Goal: Task Accomplishment & Management: Complete application form

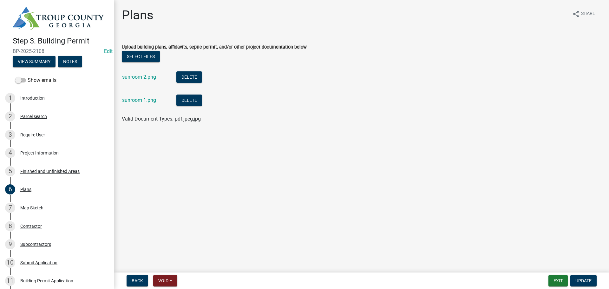
scroll to position [32, 0]
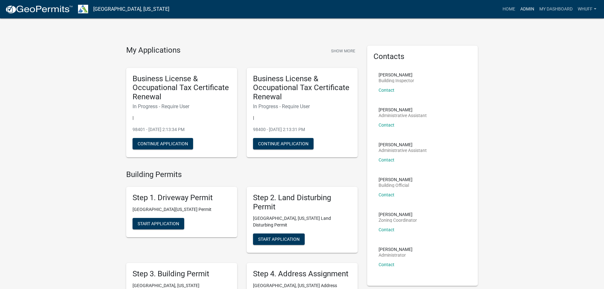
click at [525, 9] on link "Admin" at bounding box center [527, 9] width 19 height 12
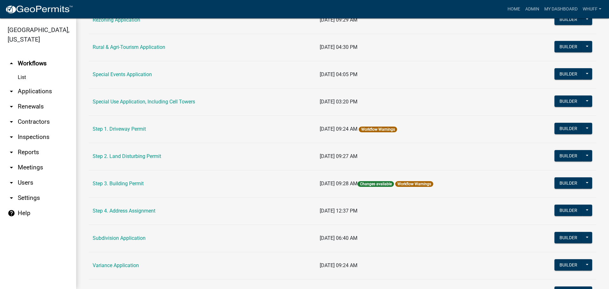
scroll to position [286, 0]
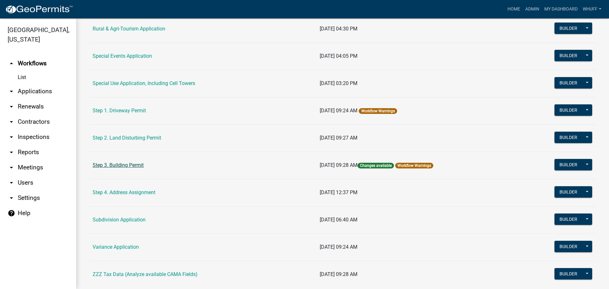
click at [121, 167] on link "Step 3. Building Permit" at bounding box center [118, 165] width 51 height 6
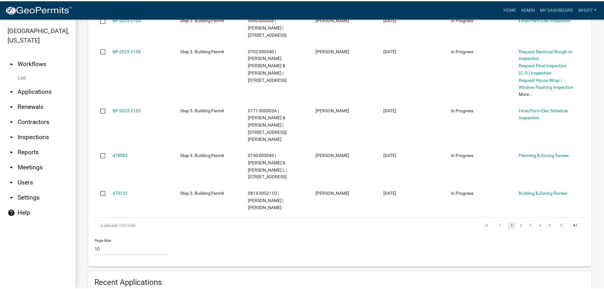
scroll to position [476, 0]
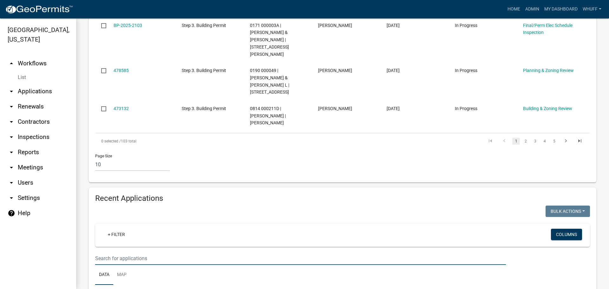
click at [127, 252] on input "text" at bounding box center [300, 258] width 411 height 13
type input "3337"
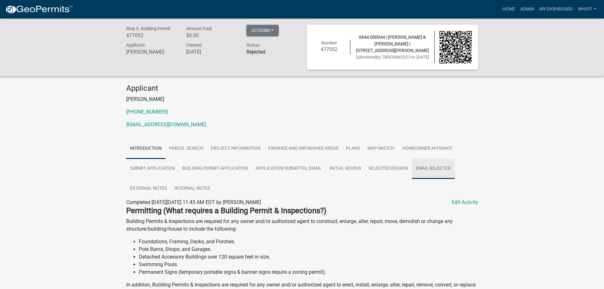
click at [435, 170] on link "Email Rejected" at bounding box center [433, 169] width 43 height 20
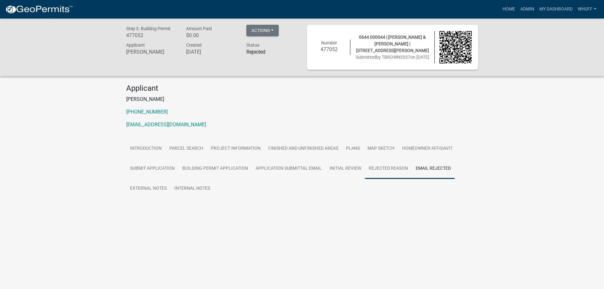
click at [387, 168] on link "Rejected Reason" at bounding box center [388, 169] width 47 height 20
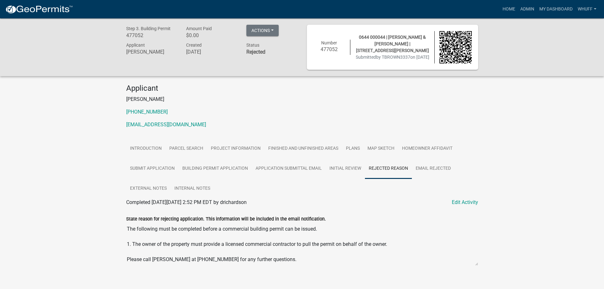
scroll to position [18, 0]
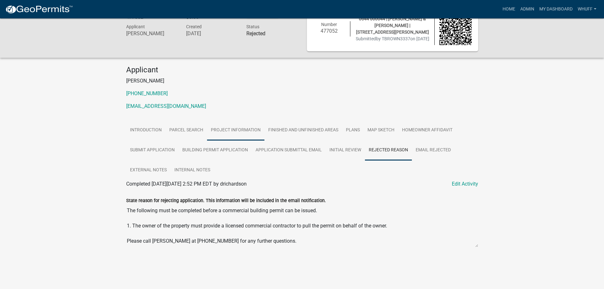
click at [233, 132] on link "Project Information" at bounding box center [235, 130] width 57 height 20
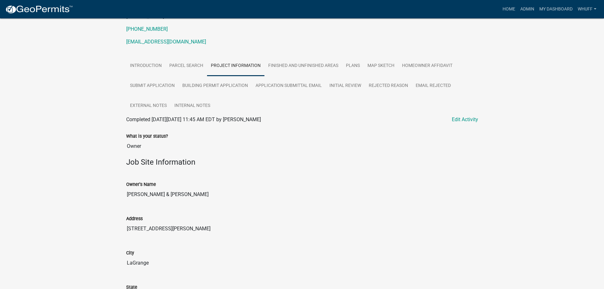
scroll to position [36, 0]
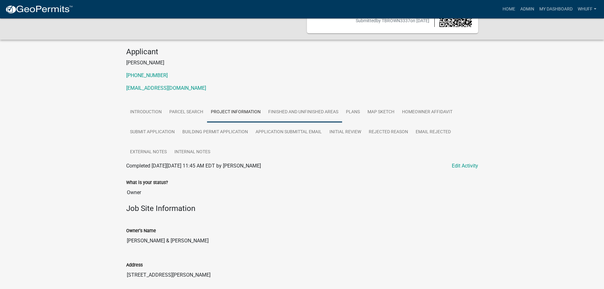
click at [316, 115] on link "Finished and Unfinished Areas" at bounding box center [304, 112] width 78 height 20
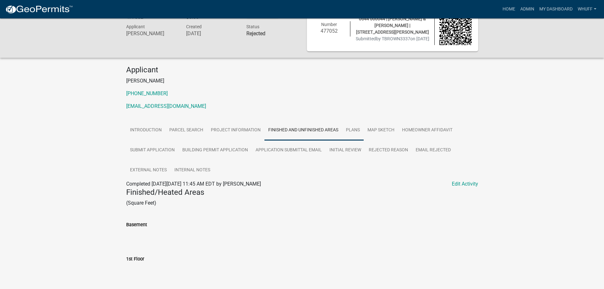
click at [353, 129] on link "Plans" at bounding box center [353, 130] width 22 height 20
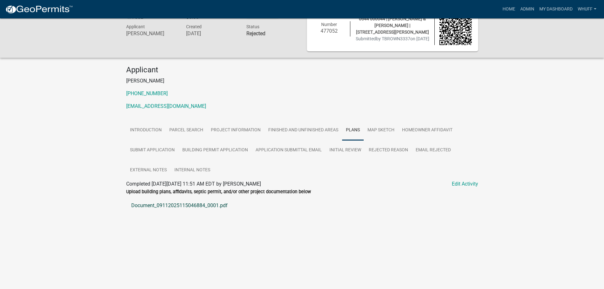
click at [200, 209] on link "Document_09112025115046884_0001.pdf" at bounding box center [302, 205] width 352 height 15
click at [383, 152] on link "Rejected Reason" at bounding box center [388, 150] width 47 height 20
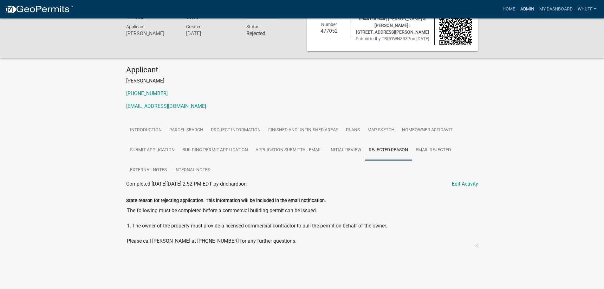
click at [528, 9] on link "Admin" at bounding box center [527, 9] width 19 height 12
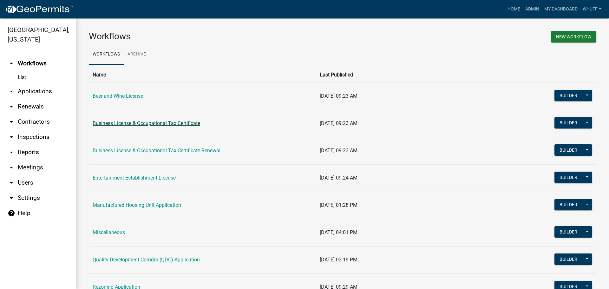
click at [128, 123] on link "Business License & Occupational Tax Certificate" at bounding box center [147, 123] width 108 height 6
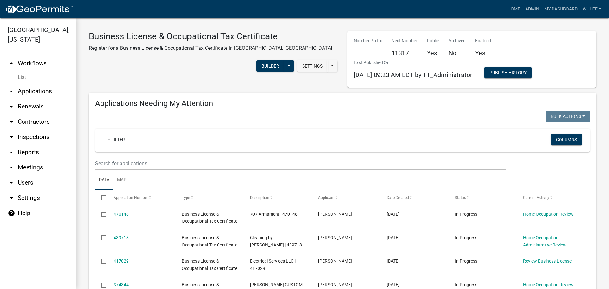
click at [42, 86] on link "arrow_drop_down Applications" at bounding box center [38, 91] width 76 height 15
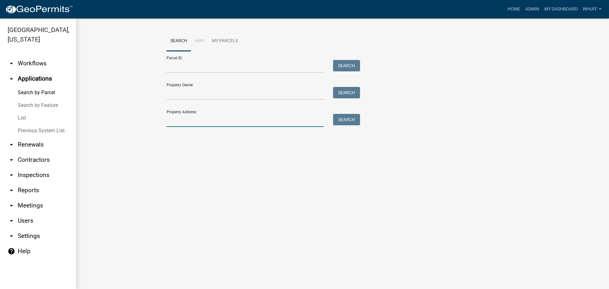
click at [184, 121] on input "Property Address:" at bounding box center [245, 120] width 157 height 13
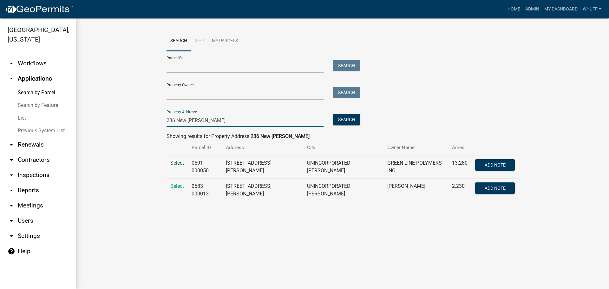
click at [174, 162] on span "Select" at bounding box center [177, 163] width 14 height 6
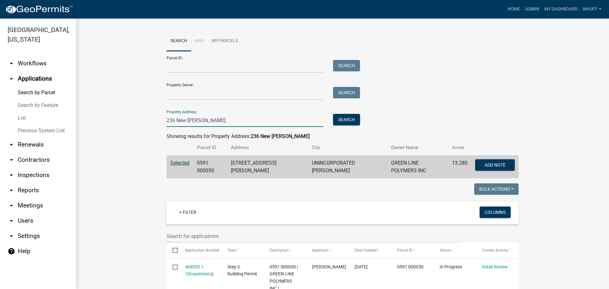
drag, startPoint x: 220, startPoint y: 117, endPoint x: 0, endPoint y: 113, distance: 220.5
click at [0, 113] on div "Troup County, Georgia arrow_drop_down Workflows List arrow_drop_up Applications…" at bounding box center [304, 153] width 609 height 271
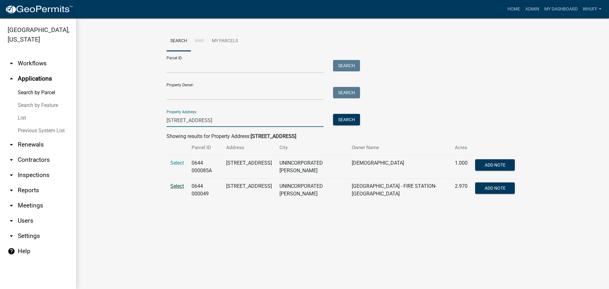
type input "28 Hillcrest Road"
click at [178, 187] on span "Select" at bounding box center [177, 186] width 14 height 6
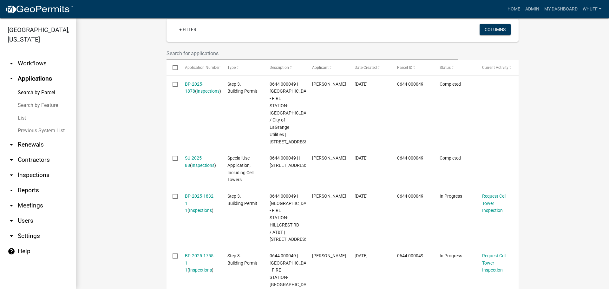
scroll to position [194, 0]
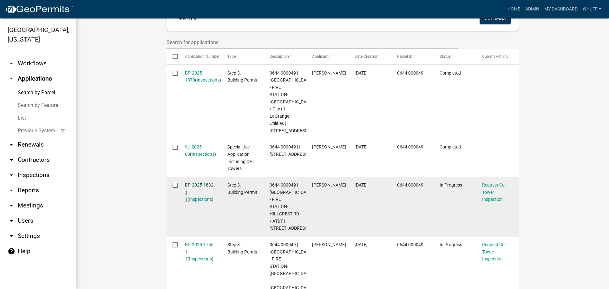
click at [199, 185] on link "BP-2025-1832 1 1" at bounding box center [199, 192] width 29 height 20
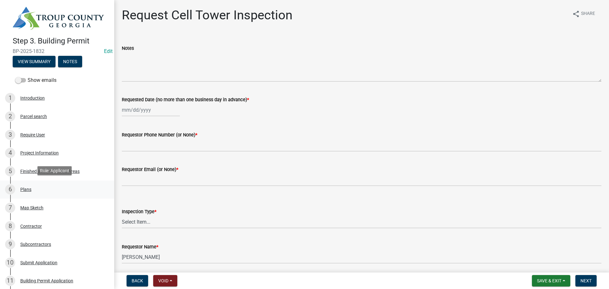
click at [37, 184] on div "6 Plans" at bounding box center [54, 189] width 99 height 10
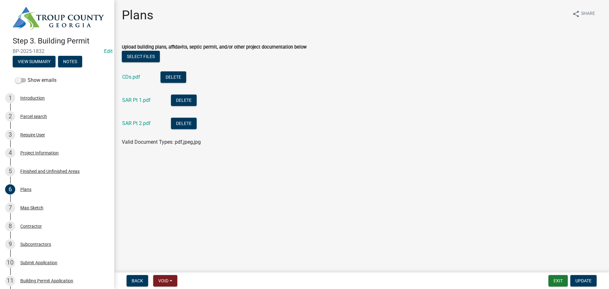
click at [131, 80] on div "CDs.pdf" at bounding box center [136, 77] width 28 height 13
click at [131, 77] on link "CDs.pdf" at bounding box center [131, 77] width 18 height 6
click at [345, 125] on li "SAR Pt 2.pdf Delete" at bounding box center [362, 124] width 480 height 23
drag, startPoint x: 563, startPoint y: 68, endPoint x: 476, endPoint y: 60, distance: 87.6
click at [562, 68] on li "CDs.pdf Delete" at bounding box center [362, 77] width 480 height 23
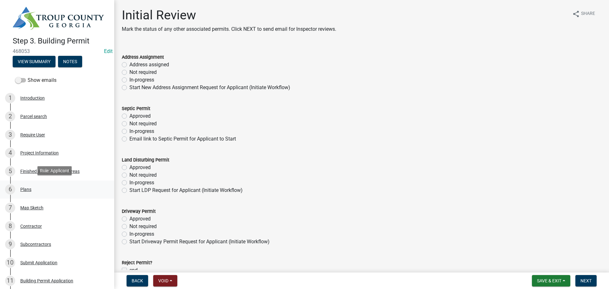
click at [25, 188] on div "Plans" at bounding box center [25, 189] width 11 height 4
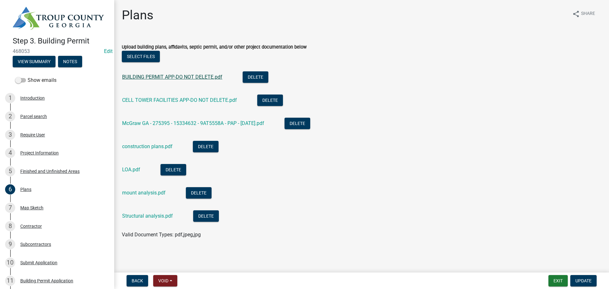
click at [157, 75] on link "BUILDING PERMIT APP-DO NOT DELETE.pdf" at bounding box center [172, 77] width 100 height 6
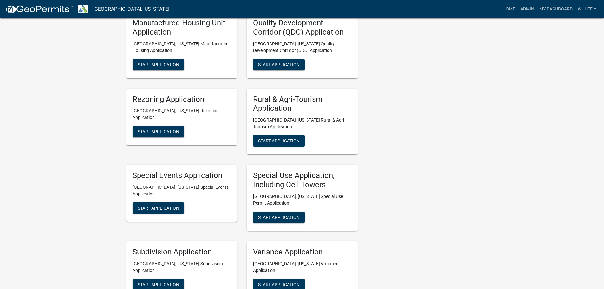
scroll to position [349, 0]
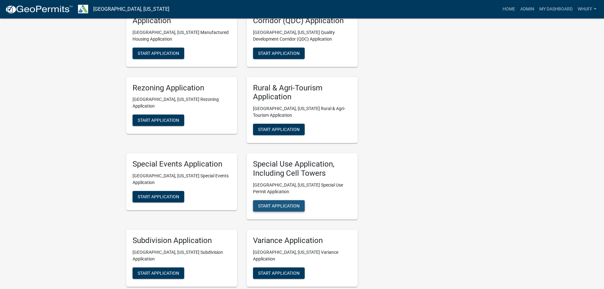
click at [284, 203] on span "Start Application" at bounding box center [279, 205] width 42 height 5
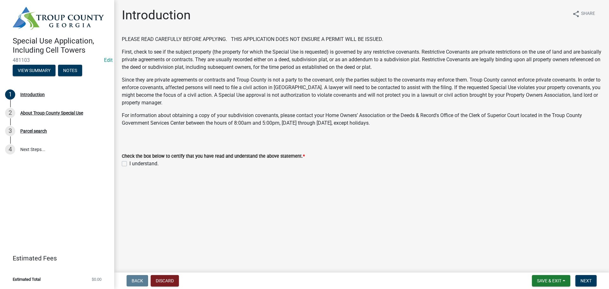
click at [143, 164] on label "I understand." at bounding box center [143, 164] width 29 height 8
click at [134, 164] on input "I understand." at bounding box center [131, 162] width 4 height 4
checkbox input "true"
drag, startPoint x: 417, startPoint y: 192, endPoint x: 478, endPoint y: 206, distance: 62.7
click at [423, 192] on main "Introduction share Share PLEASE READ CAREFULLY BEFORE APPLYING. THIS APPLICATIO…" at bounding box center [361, 135] width 495 height 270
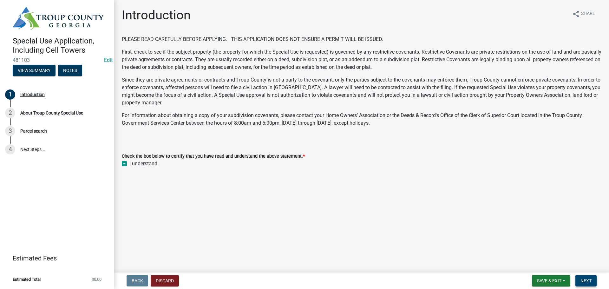
click at [582, 277] on button "Next" at bounding box center [585, 280] width 21 height 11
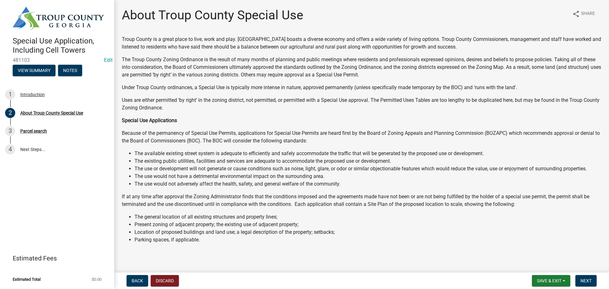
click at [360, 220] on li "The general location of all existing structures and property lines;" at bounding box center [368, 217] width 467 height 8
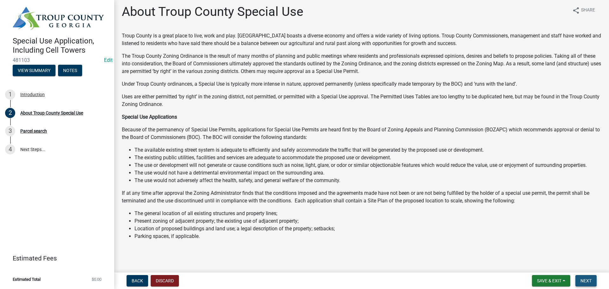
click at [591, 276] on button "Next" at bounding box center [585, 280] width 21 height 11
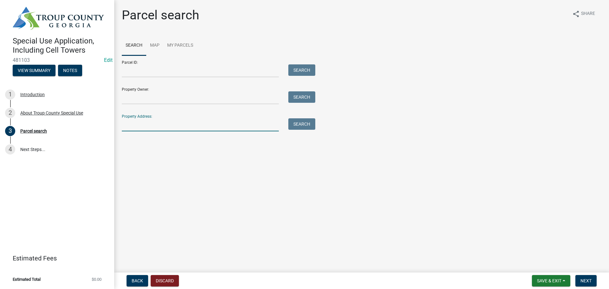
click at [174, 128] on input "Property Address:" at bounding box center [200, 124] width 157 height 13
click at [163, 124] on input "Property Address:" at bounding box center [200, 124] width 157 height 13
type input "236 New Hutchinson"
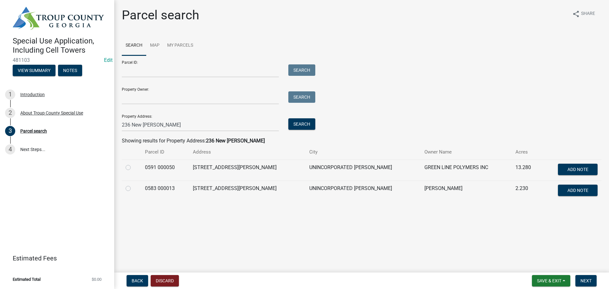
click at [133, 164] on label at bounding box center [133, 164] width 0 height 0
click at [133, 167] on 000050 "radio" at bounding box center [135, 166] width 4 height 4
radio 000050 "true"
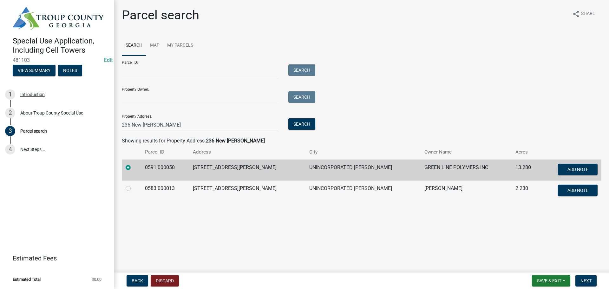
click at [418, 254] on main "Parcel search share Share Search Map My Parcels Parcel ID: Search Property Owne…" at bounding box center [361, 135] width 495 height 270
click at [561, 233] on main "Parcel search share Share Search Map My Parcels Parcel ID: Search Property Owne…" at bounding box center [361, 135] width 495 height 270
click at [581, 278] on button "Next" at bounding box center [585, 280] width 21 height 11
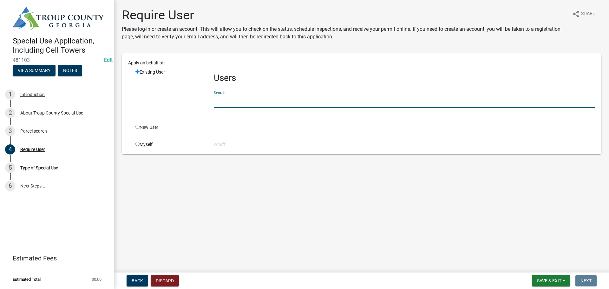
click at [276, 104] on input "text" at bounding box center [404, 101] width 381 height 13
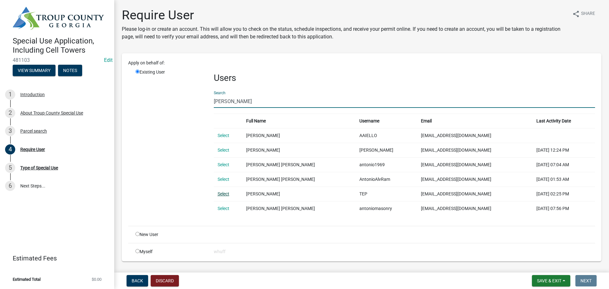
type input "Antonio A"
click at [219, 193] on link "Select" at bounding box center [224, 193] width 12 height 5
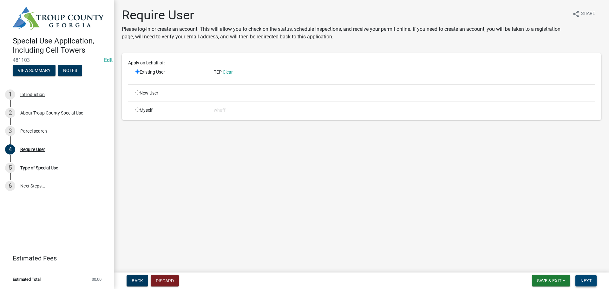
click at [588, 280] on span "Next" at bounding box center [586, 280] width 11 height 5
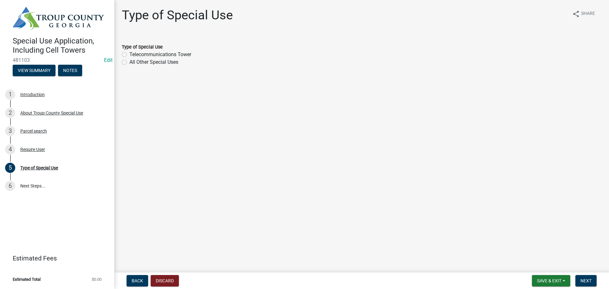
click at [169, 55] on label "Telecommunications Tower" at bounding box center [160, 55] width 62 height 8
click at [134, 55] on input "Telecommunications Tower" at bounding box center [131, 53] width 4 height 4
radio input "true"
drag, startPoint x: 359, startPoint y: 151, endPoint x: 520, endPoint y: 204, distance: 169.1
click at [360, 151] on main "Type of Special Use share Share Type of Special Use Telecommunications Tower Al…" at bounding box center [361, 135] width 495 height 270
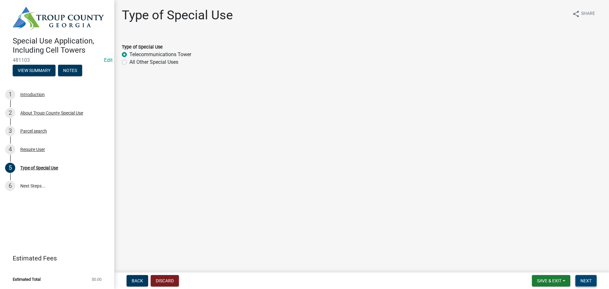
click at [582, 281] on span "Next" at bounding box center [586, 280] width 11 height 5
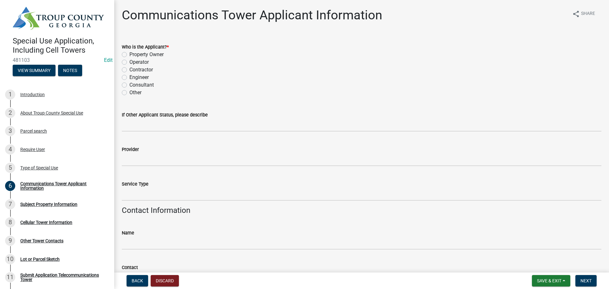
click at [143, 86] on label "Consultant" at bounding box center [141, 85] width 24 height 8
click at [134, 85] on input "Consultant" at bounding box center [131, 83] width 4 height 4
radio input "true"
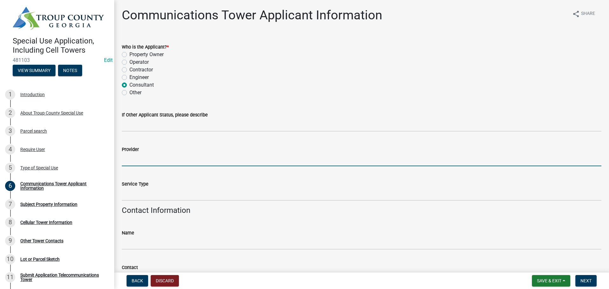
click at [159, 157] on input "Provider" at bounding box center [362, 159] width 480 height 13
type input "T-Mobile"
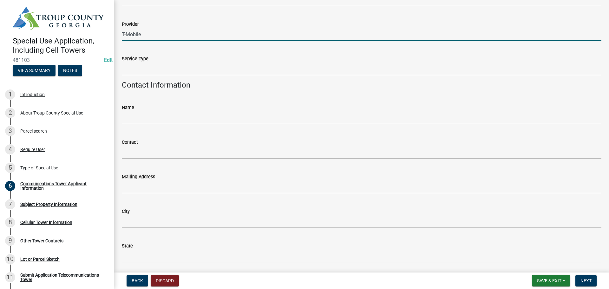
scroll to position [127, 0]
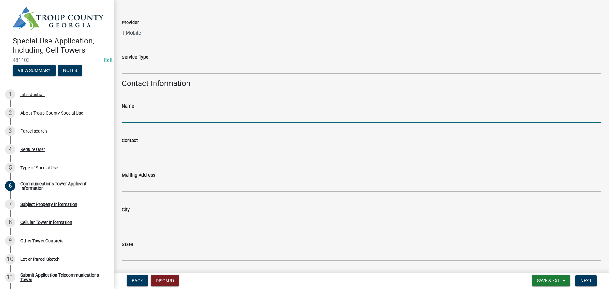
click at [150, 110] on input "Name" at bounding box center [362, 116] width 480 height 13
click at [204, 122] on input "Antonio Aviles" at bounding box center [362, 116] width 480 height 13
drag, startPoint x: 203, startPoint y: 120, endPoint x: 67, endPoint y: 117, distance: 136.1
click at [67, 117] on div "Special Use Application, Including Cell Towers 481103 Edit View Summary Notes 1…" at bounding box center [304, 144] width 609 height 289
type input "TEP"
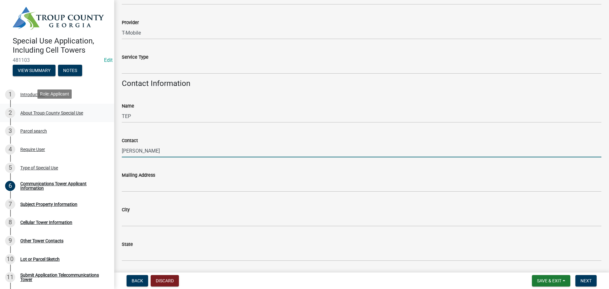
type input "Antonio Aviles"
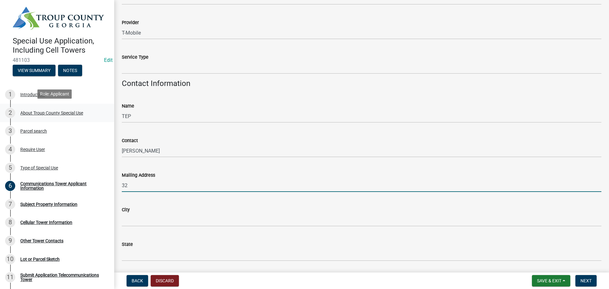
type input "3"
type input "3201 Rotary Drive"
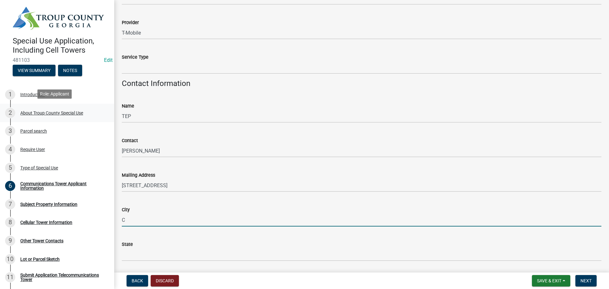
type input "Charlotte"
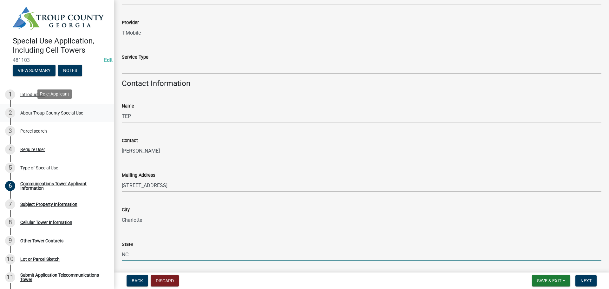
type input "NC"
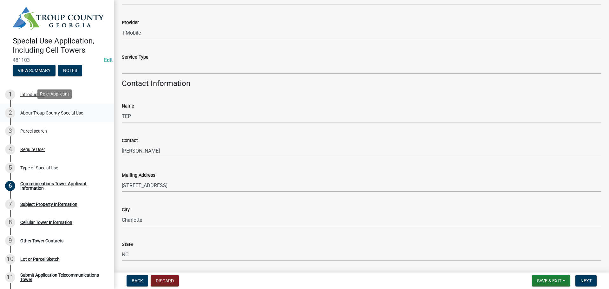
scroll to position [281, 0]
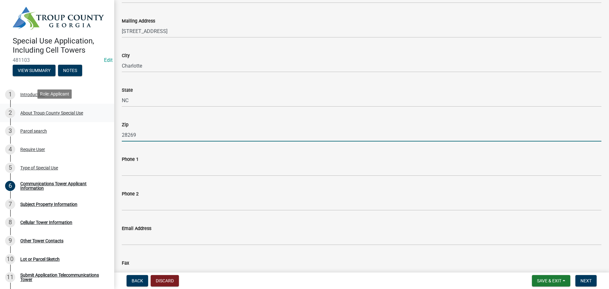
type input "28269"
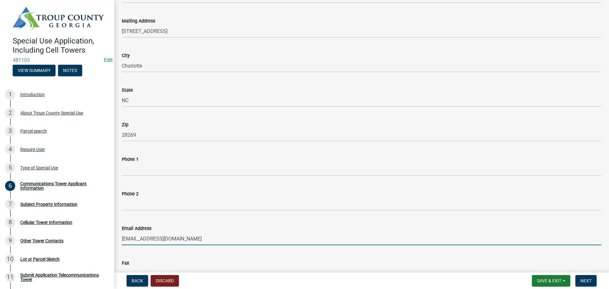
type input "aaviles@teprgoup.net"
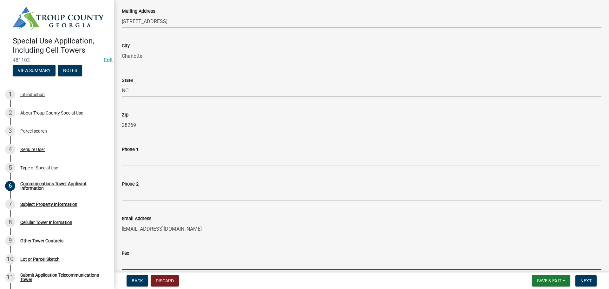
scroll to position [321, 0]
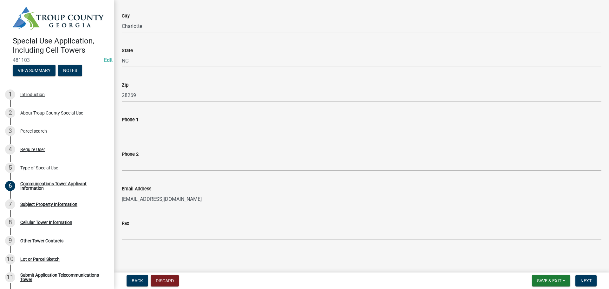
click at [389, 257] on main "Communications Tower Applicant Information share Share Who is the Applicant? * …" at bounding box center [361, 135] width 495 height 270
click at [452, 252] on main "Communications Tower Applicant Information share Share Who is the Applicant? * …" at bounding box center [361, 135] width 495 height 270
click at [495, 253] on main "Communications Tower Applicant Information share Share Who is the Applicant? * …" at bounding box center [361, 135] width 495 height 270
click at [518, 253] on main "Communications Tower Applicant Information share Share Who is the Applicant? * …" at bounding box center [361, 135] width 495 height 270
click at [588, 278] on span "Next" at bounding box center [586, 280] width 11 height 5
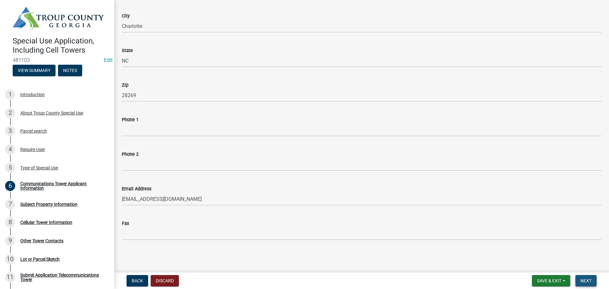
scroll to position [0, 0]
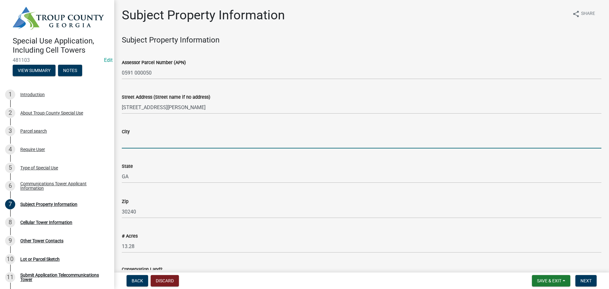
click at [160, 141] on input "City" at bounding box center [362, 141] width 480 height 13
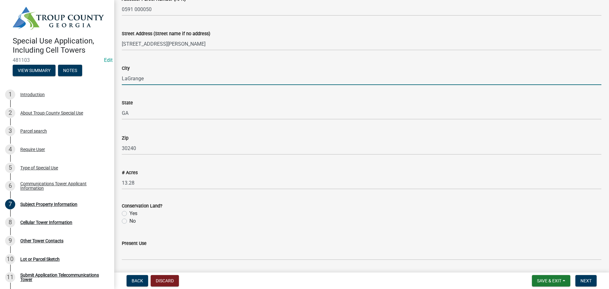
scroll to position [95, 0]
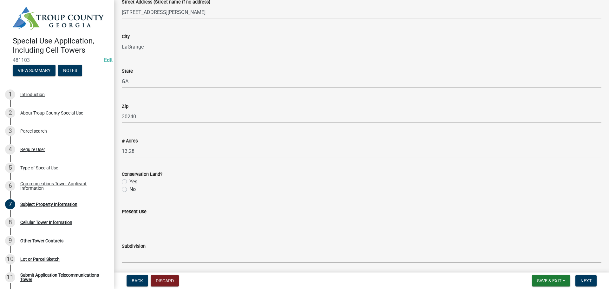
type input "LaGrange"
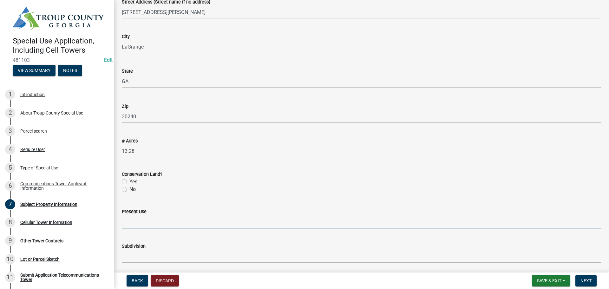
click at [183, 220] on input "Present Use" at bounding box center [362, 221] width 480 height 13
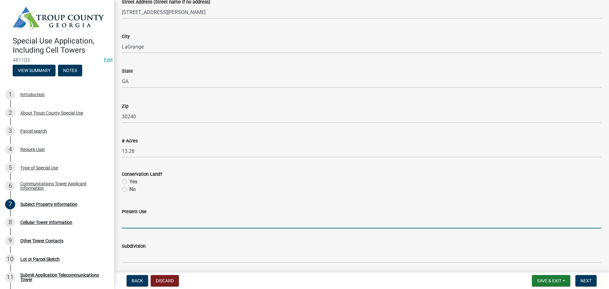
type input "Existing cell tower on property"
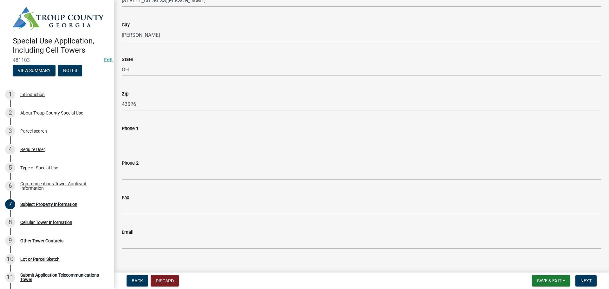
scroll to position [478, 0]
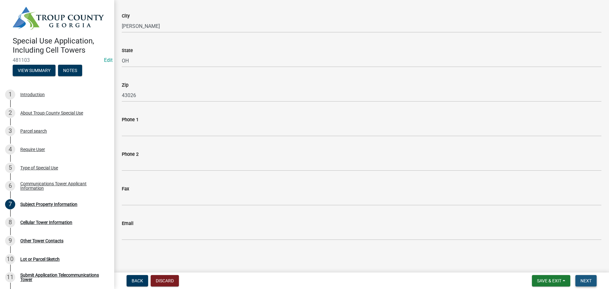
click at [594, 281] on button "Next" at bounding box center [585, 280] width 21 height 11
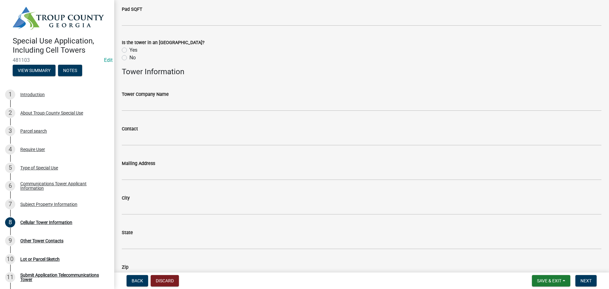
scroll to position [127, 0]
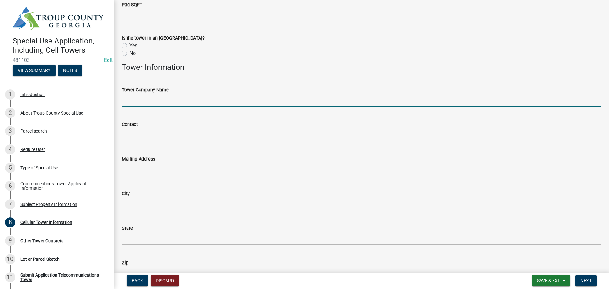
click at [213, 97] on input "Tower Company Name" at bounding box center [362, 100] width 480 height 13
type input "American Tower"
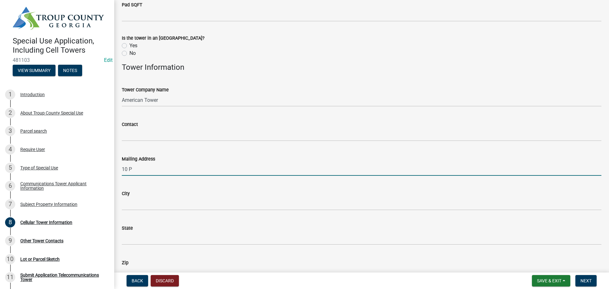
type input "10 Presidential Way"
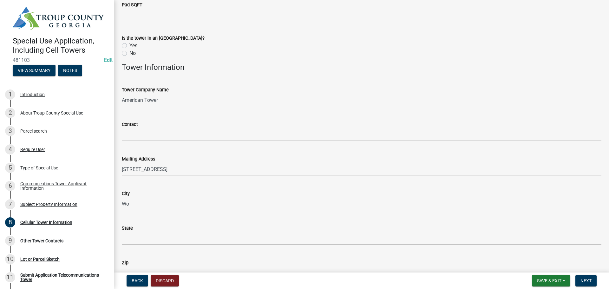
type input "Woburn"
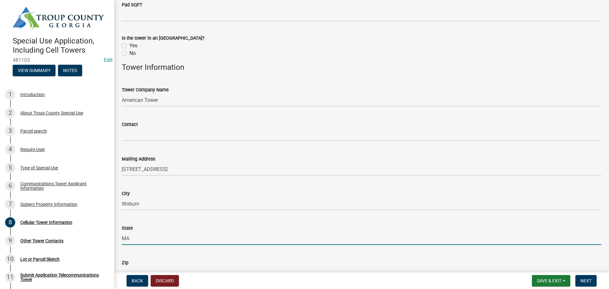
type input "MA"
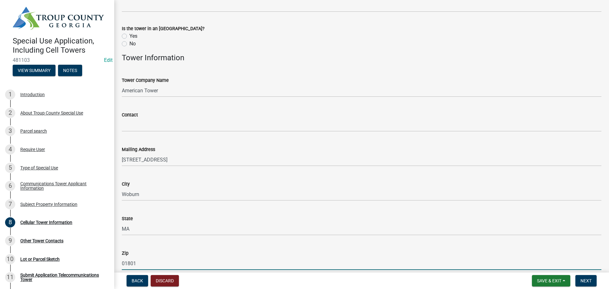
type input "01801"
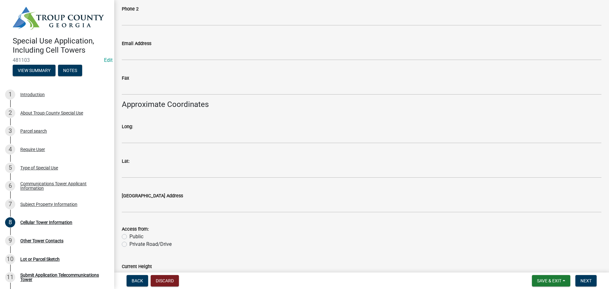
scroll to position [458, 0]
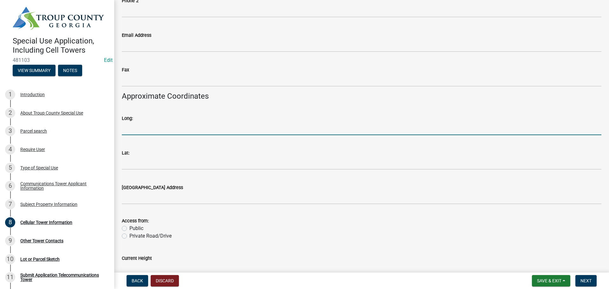
click at [173, 125] on input "Long:" at bounding box center [362, 128] width 480 height 13
type input "85.0355 * W"
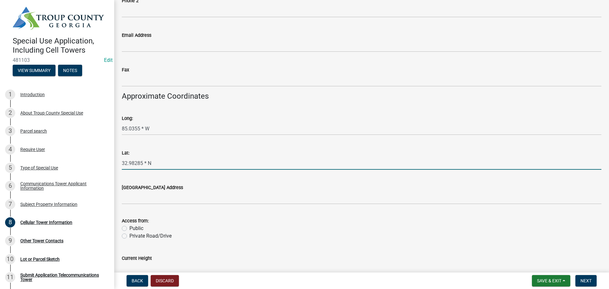
type input "32.98285 * N"
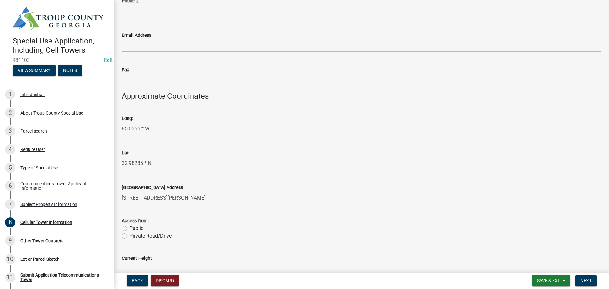
type input "230 New Hutchinson Mill Road"
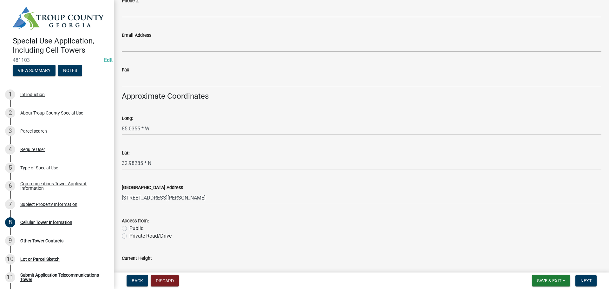
click at [138, 227] on label "Public" at bounding box center [136, 229] width 14 height 8
click at [134, 227] on input "Public" at bounding box center [131, 227] width 4 height 4
radio input "true"
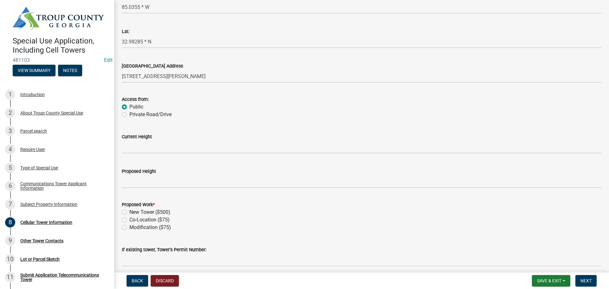
scroll to position [585, 0]
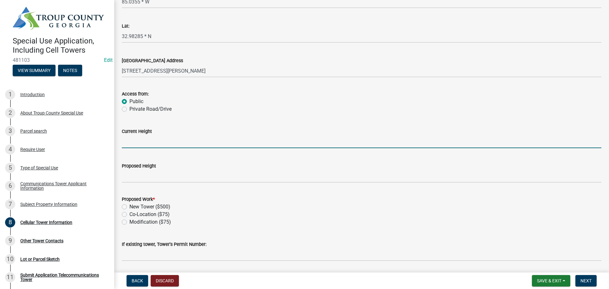
click at [162, 143] on input "Current Height" at bounding box center [362, 141] width 480 height 13
type input "150'"
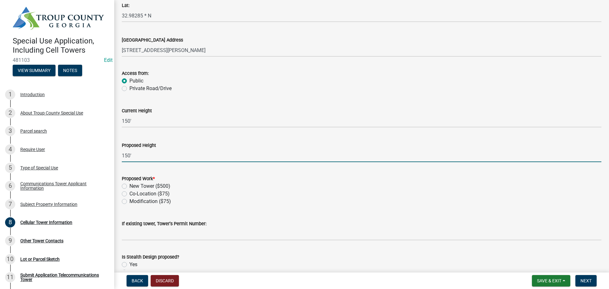
scroll to position [617, 0]
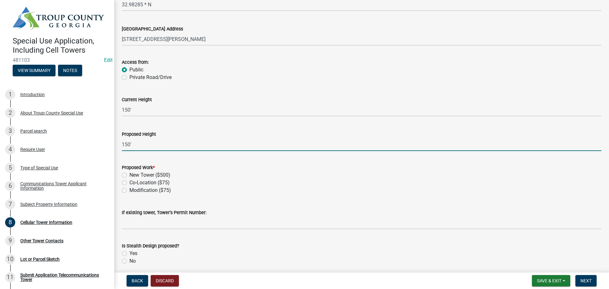
type input "150'"
click at [144, 189] on label "Modification ($75)" at bounding box center [150, 191] width 42 height 8
click at [134, 189] on input "Modification ($75)" at bounding box center [131, 189] width 4 height 4
radio input "true"
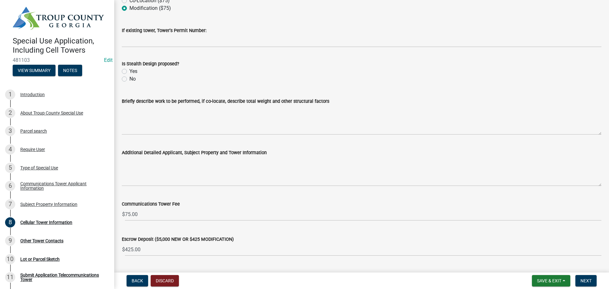
scroll to position [807, 0]
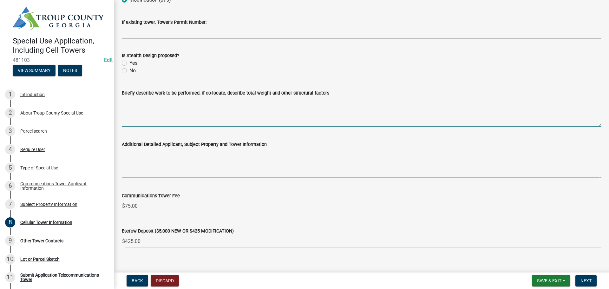
click at [201, 106] on textarea "Briefly describe work to be performed, if co-locate, describe total weight and …" at bounding box center [362, 112] width 480 height 30
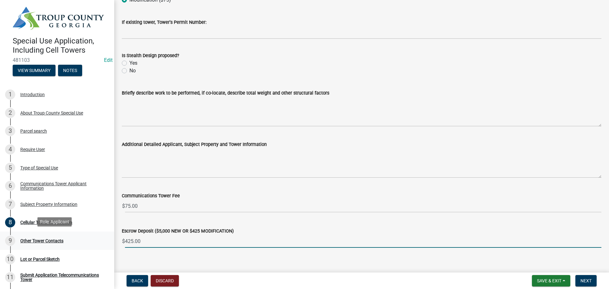
drag, startPoint x: 152, startPoint y: 242, endPoint x: 89, endPoint y: 243, distance: 63.1
click at [89, 243] on div "Special Use Application, Including Cell Towers 481103 Edit View Summary Notes 1…" at bounding box center [304, 144] width 609 height 289
type input "0"
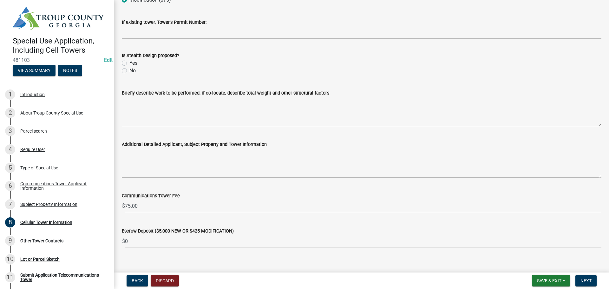
click at [314, 182] on wm-data-entity-input "Additional Detailed Applicant, Subject Property and Tower Information" at bounding box center [362, 157] width 480 height 51
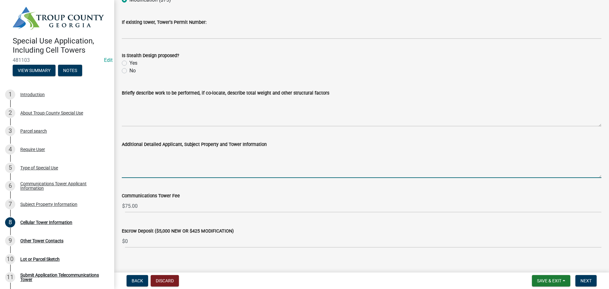
click at [152, 157] on textarea "Additional Detailed Applicant, Subject Property and Tower Information" at bounding box center [362, 163] width 480 height 30
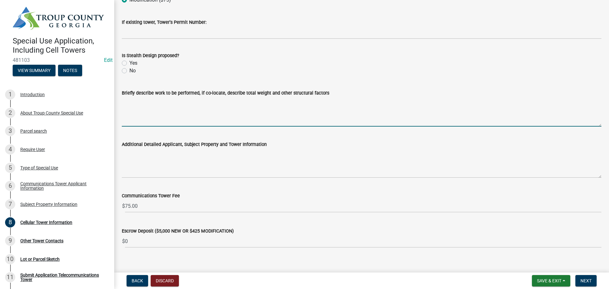
click at [146, 100] on textarea "Briefly describe work to be performed, if co-locate, describe total weight and …" at bounding box center [362, 112] width 480 height 30
type textarea "I"
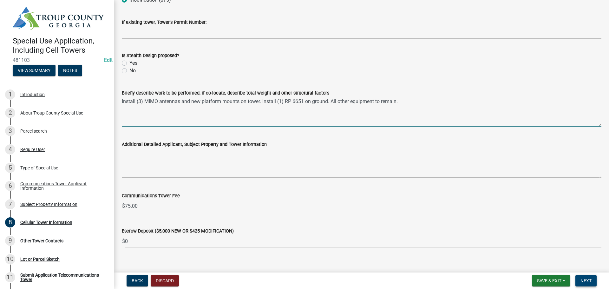
type textarea "Install (3) MIMO antennas and new platform mounts on tower. Install (1) RP 6651…"
click at [586, 278] on span "Next" at bounding box center [586, 280] width 11 height 5
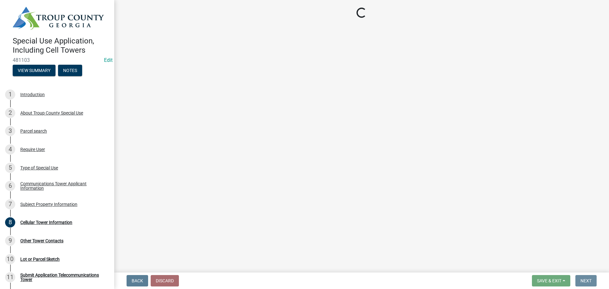
scroll to position [0, 0]
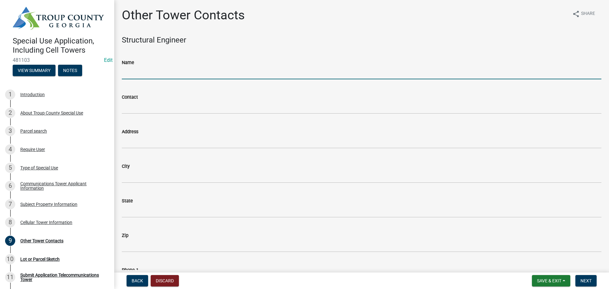
click at [188, 69] on input "Name" at bounding box center [362, 72] width 480 height 13
type input "American Tower Corporation"
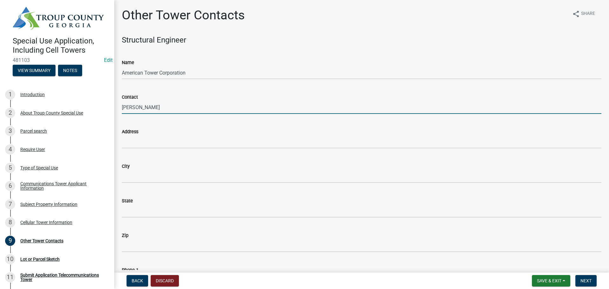
type input "Michael Deese"
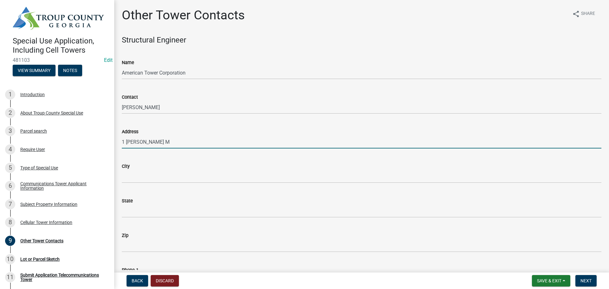
type input "1 Fenton Main Street, Suite 300"
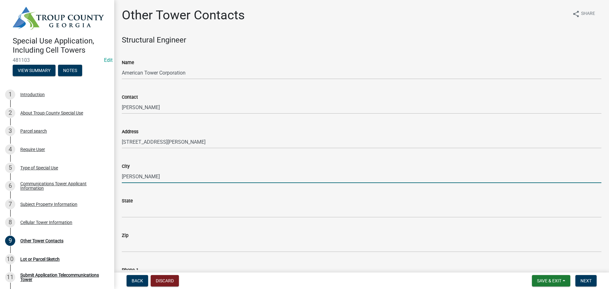
type input "Cary"
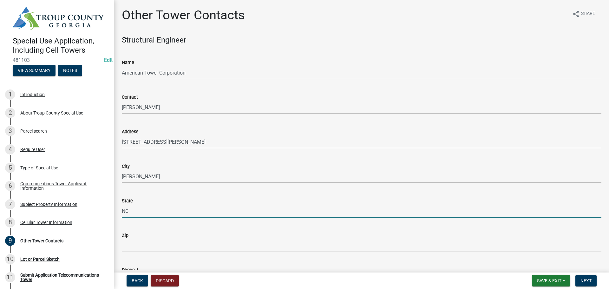
type input "NC"
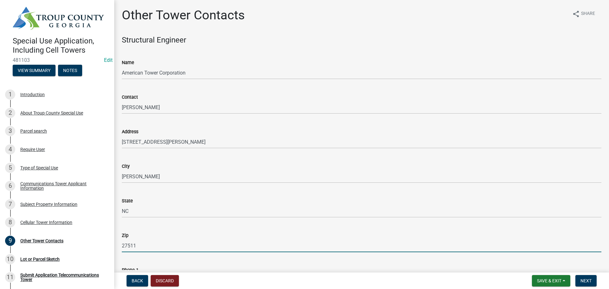
type input "27511"
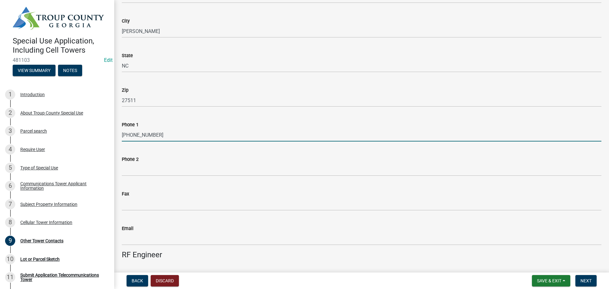
type input "919-468-0112"
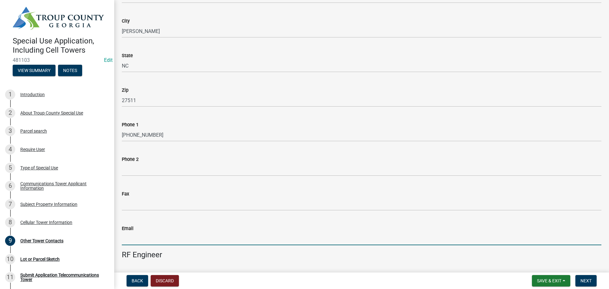
scroll to position [298, 0]
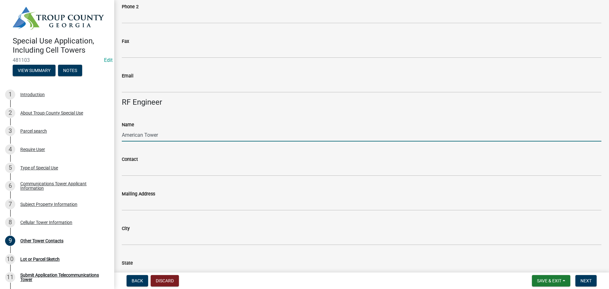
type input "American Tower"
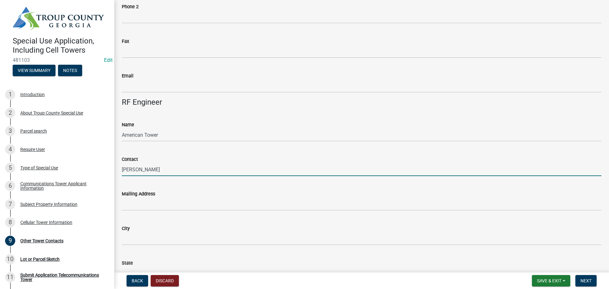
type input "Scott C Brantley"
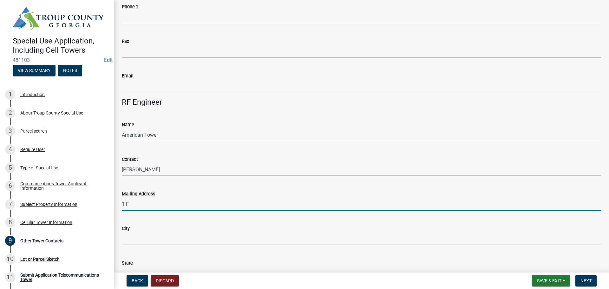
type input "1 Fenton Main Street, Suite 300"
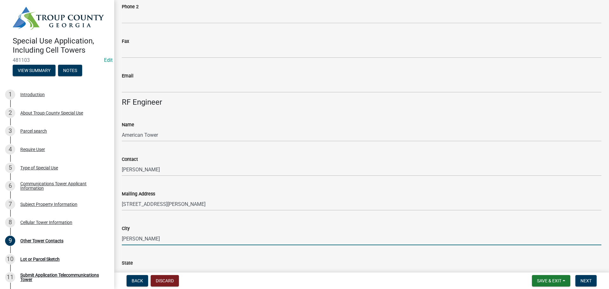
type input "Cary"
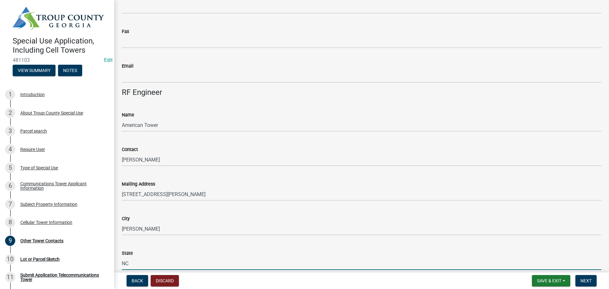
type input "NC"
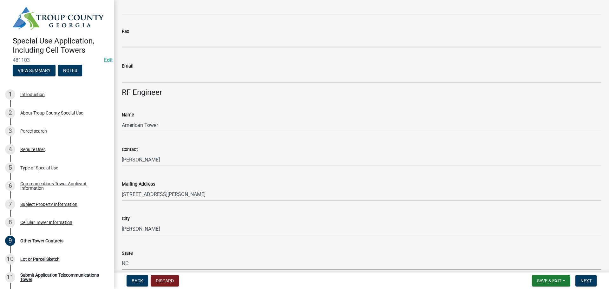
scroll to position [471, 0]
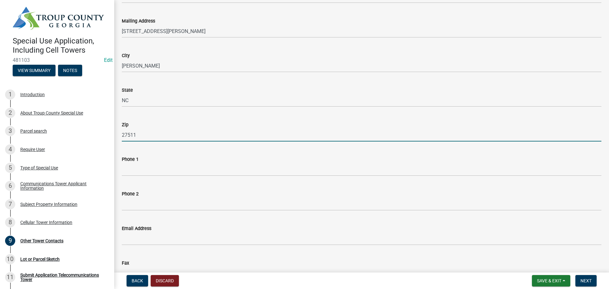
type input "27511"
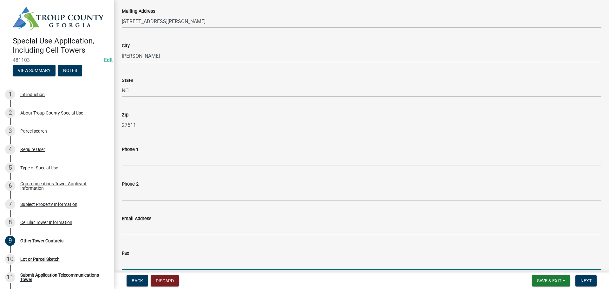
scroll to position [658, 0]
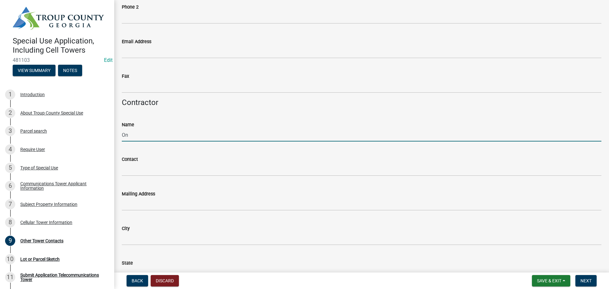
type input "Onsite Communication Services Inc"
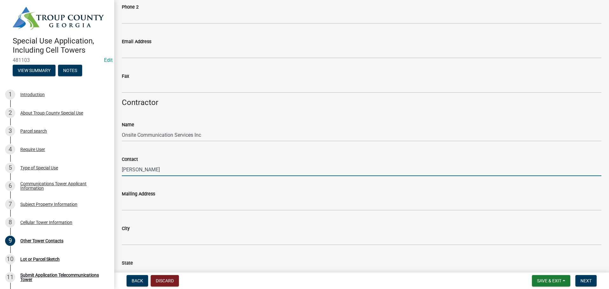
type input "[PERSON_NAME]"
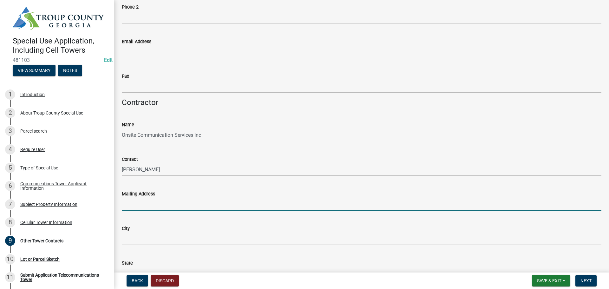
click at [172, 199] on input "Mailing Address" at bounding box center [362, 204] width 480 height 13
type input "1888 Hwy 15"
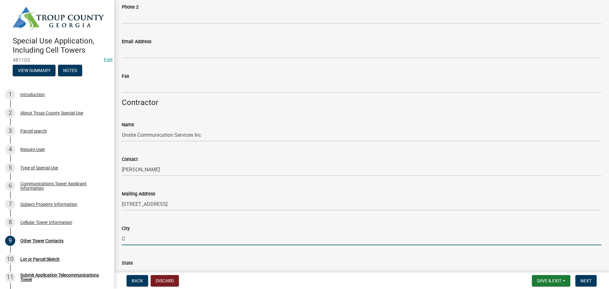
type input "[GEOGRAPHIC_DATA]"
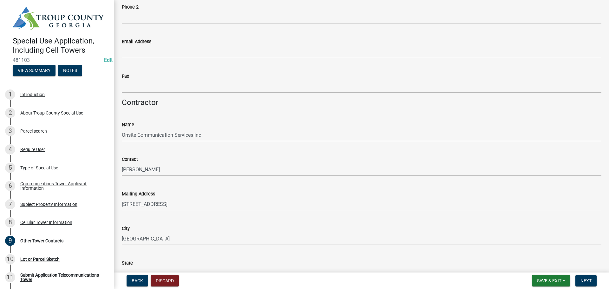
scroll to position [667, 0]
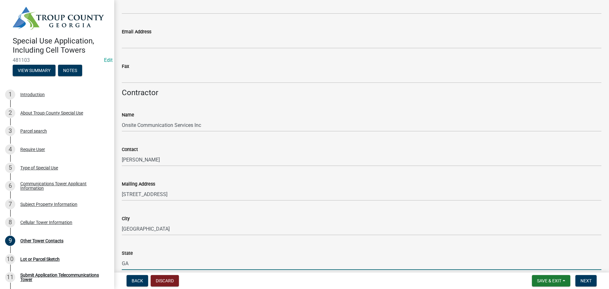
type input "GA"
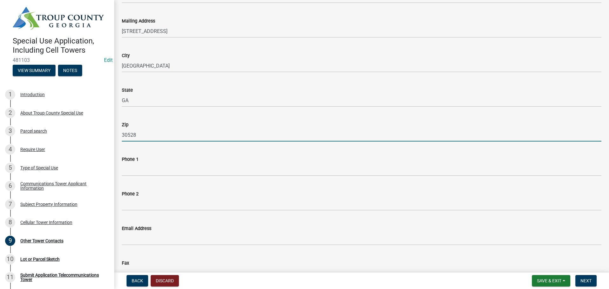
type input "30528"
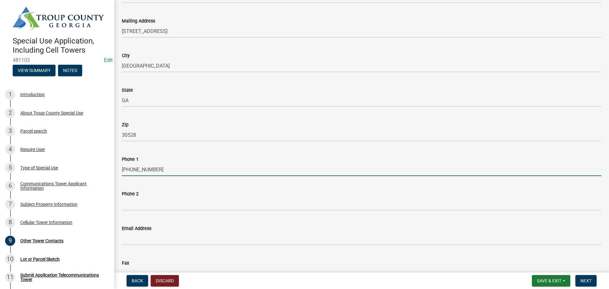
type input "678-372-4379"
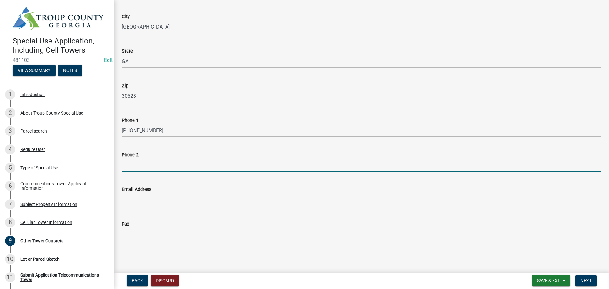
scroll to position [870, 0]
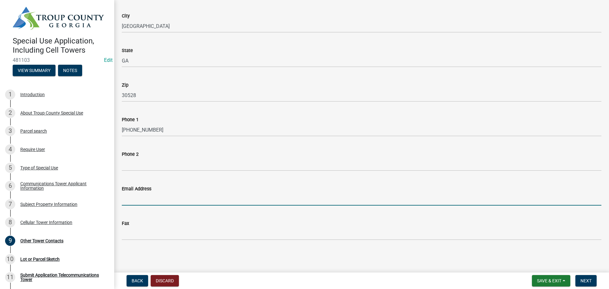
click at [173, 204] on input "Email Address" at bounding box center [362, 199] width 480 height 13
paste input "[EMAIL_ADDRESS][DOMAIN_NAME]"
type input "[EMAIL_ADDRESS][DOMAIN_NAME]"
click at [368, 259] on main "Other Tower Contacts share Share Structural Engineer Name American Tower Corpor…" at bounding box center [361, 135] width 495 height 270
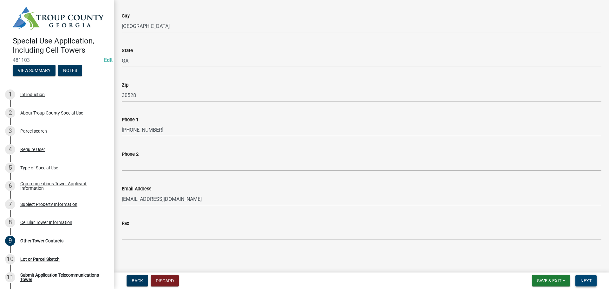
click at [587, 282] on span "Next" at bounding box center [586, 280] width 11 height 5
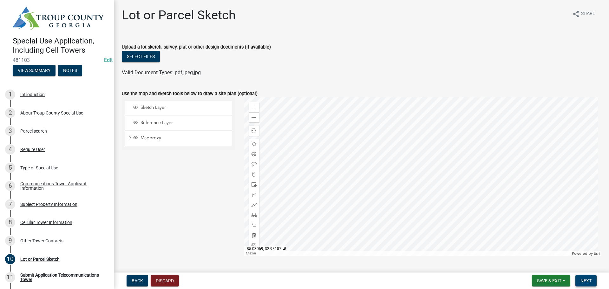
click at [582, 281] on span "Next" at bounding box center [586, 280] width 11 height 5
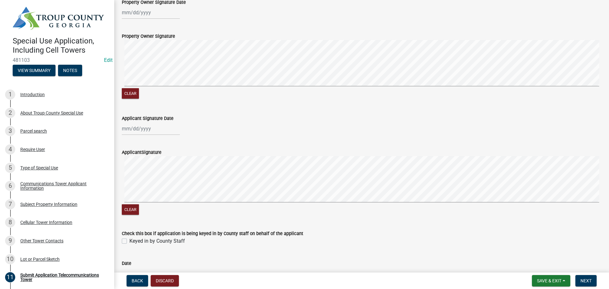
scroll to position [456, 0]
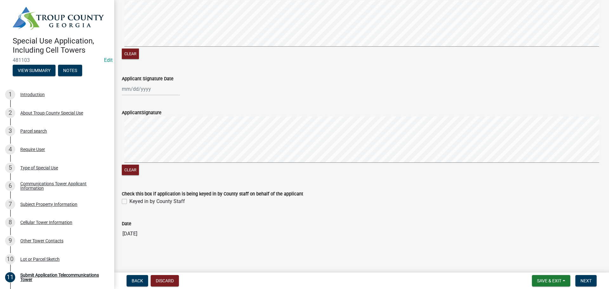
click at [167, 200] on label "Keyed in by County Staff" at bounding box center [157, 202] width 56 height 8
click at [134, 200] on input "Keyed in by County Staff" at bounding box center [131, 200] width 4 height 4
checkbox input "true"
click at [595, 279] on button "Next" at bounding box center [585, 280] width 21 height 11
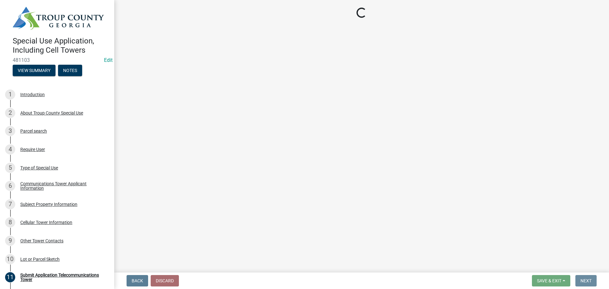
scroll to position [0, 0]
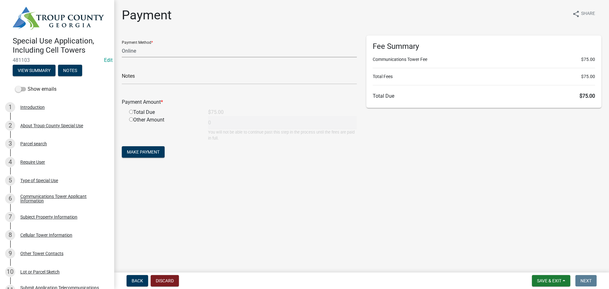
click at [167, 53] on select "Credit Card POS Check Cash Online" at bounding box center [239, 50] width 235 height 13
select select "1: 0"
click at [122, 44] on select "Credit Card POS Check Cash Online" at bounding box center [239, 50] width 235 height 13
click at [155, 81] on input "text" at bounding box center [239, 77] width 235 height 13
type input "0772"
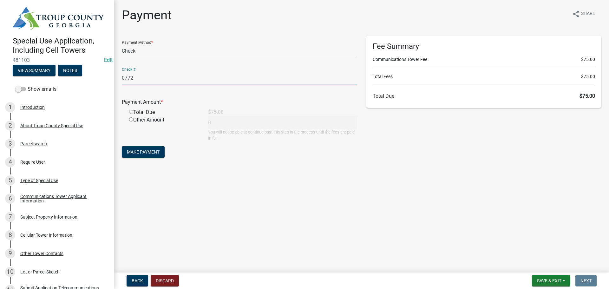
click at [146, 112] on div "Total Due" at bounding box center [163, 112] width 79 height 8
click at [131, 112] on input "radio" at bounding box center [131, 112] width 4 height 4
radio input "true"
type input "75"
click at [244, 162] on div "Payment Method * Credit Card POS Check Cash Online Check # 0772 Payment Amount …" at bounding box center [239, 100] width 245 height 129
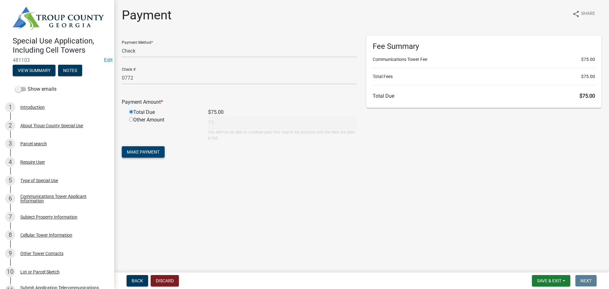
click at [135, 153] on span "Make Payment" at bounding box center [143, 151] width 33 height 5
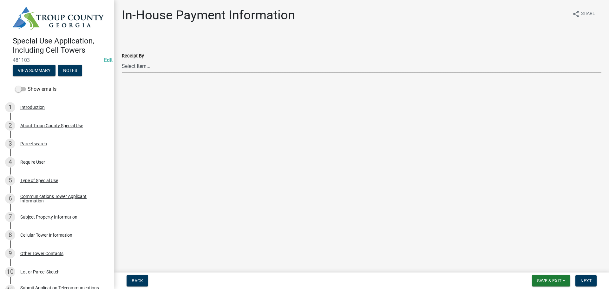
drag, startPoint x: 152, startPoint y: 68, endPoint x: 152, endPoint y: 71, distance: 3.5
click at [152, 68] on select "Select Item... Douglas Richardson James Lorimer Thrailkill Jr Keanua Patterson …" at bounding box center [362, 66] width 480 height 13
click at [122, 60] on select "Select Item... Douglas Richardson James Lorimer Thrailkill Jr Keanua Patterson …" at bounding box center [362, 66] width 480 height 13
select select "4b424303-c7cc-4c62-bc62-fcf32e50628b"
click at [341, 194] on main "In-House Payment Information share Share Receipt By Select Item... Douglas Rich…" at bounding box center [361, 135] width 495 height 270
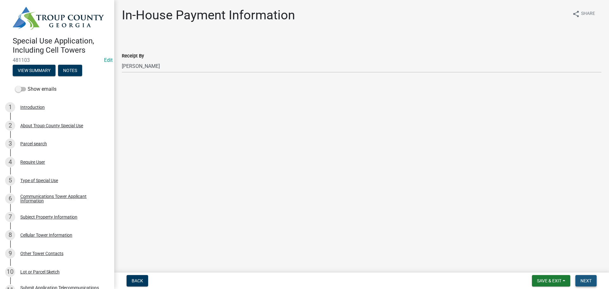
click at [584, 281] on span "Next" at bounding box center [586, 280] width 11 height 5
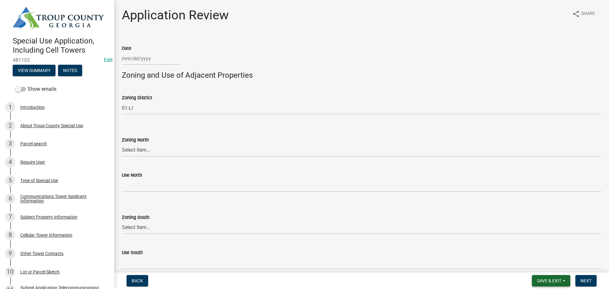
click at [552, 284] on button "Save & Exit" at bounding box center [551, 280] width 38 height 11
click at [536, 260] on button "Save & Exit" at bounding box center [545, 264] width 51 height 15
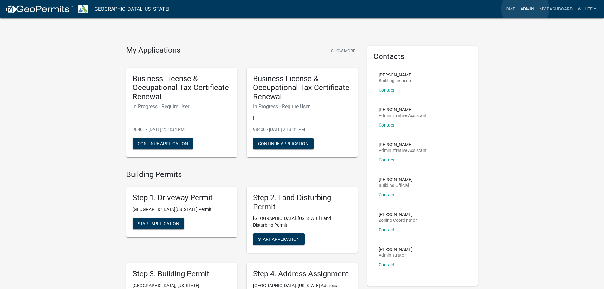
click at [525, 9] on link "Admin" at bounding box center [527, 9] width 19 height 12
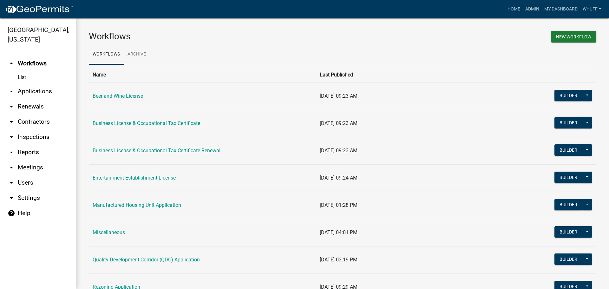
click at [32, 114] on link "arrow_drop_down Contractors" at bounding box center [38, 121] width 76 height 15
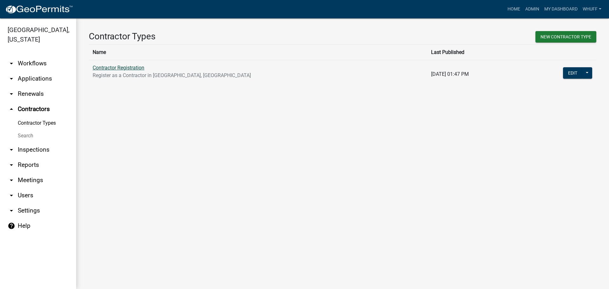
click at [140, 67] on link "Contractor Registration" at bounding box center [119, 68] width 52 height 6
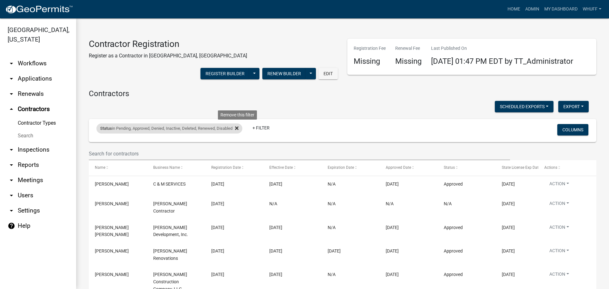
click at [238, 130] on icon at bounding box center [236, 128] width 3 height 3
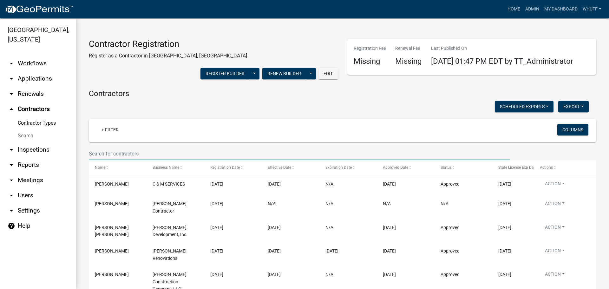
click at [154, 160] on input "text" at bounding box center [299, 153] width 421 height 13
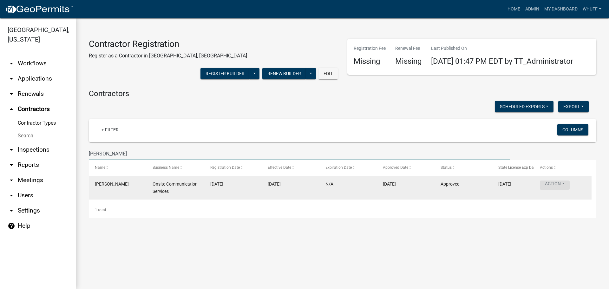
type input "[PERSON_NAME]"
click at [560, 190] on button "Action" at bounding box center [555, 185] width 30 height 9
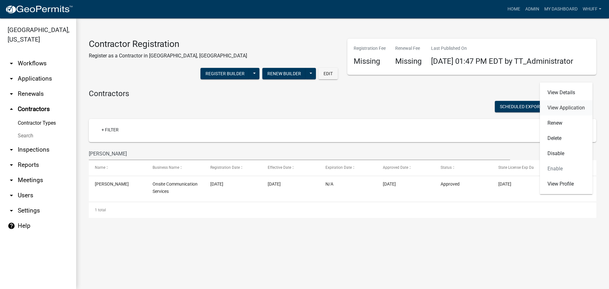
click at [566, 111] on link "View Application" at bounding box center [566, 107] width 53 height 15
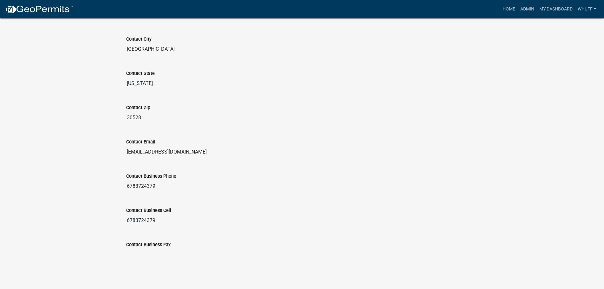
scroll to position [424, 0]
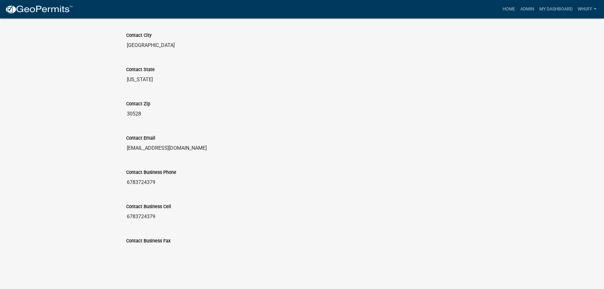
drag, startPoint x: 191, startPoint y: 149, endPoint x: 123, endPoint y: 150, distance: 67.9
click at [123, 150] on div "Contact Email [EMAIL_ADDRESS][DOMAIN_NAME]" at bounding box center [303, 142] width 362 height 34
